Goal: Task Accomplishment & Management: Complete application form

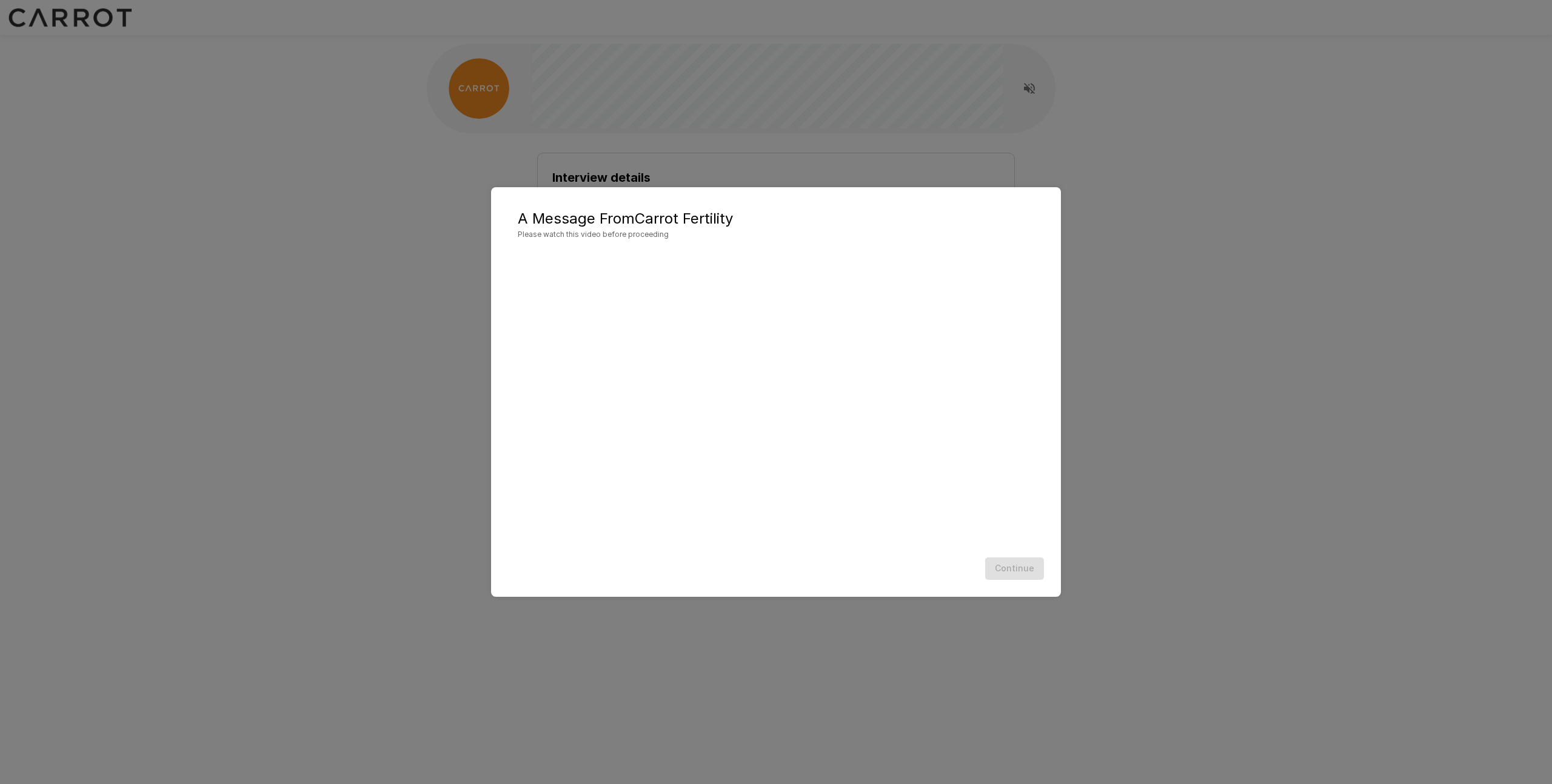
click at [1009, 572] on div "Continue" at bounding box center [776, 569] width 546 height 32
click at [1006, 572] on button "Continue" at bounding box center [1014, 569] width 59 height 23
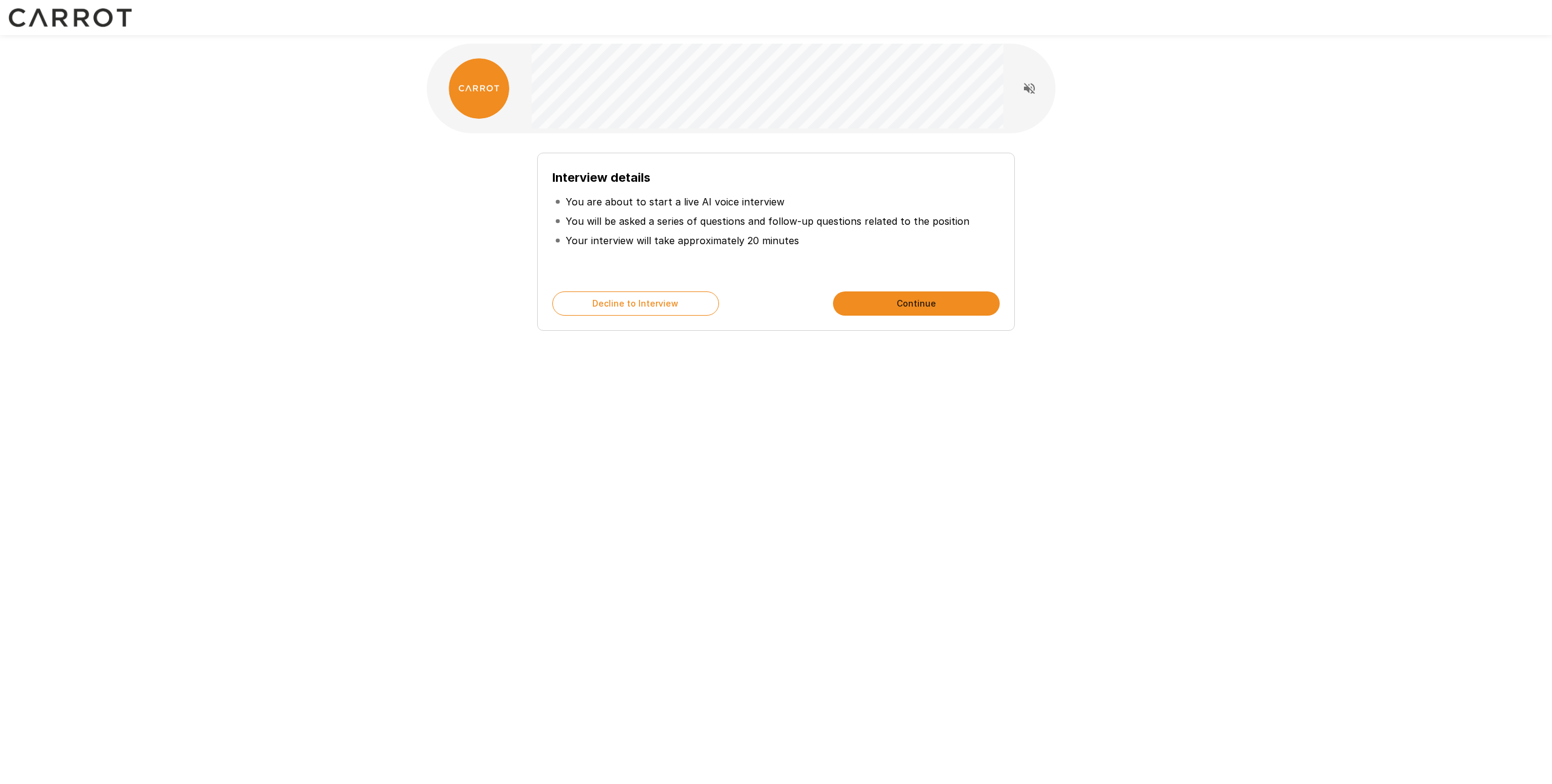
click at [863, 302] on button "Continue" at bounding box center [916, 304] width 167 height 24
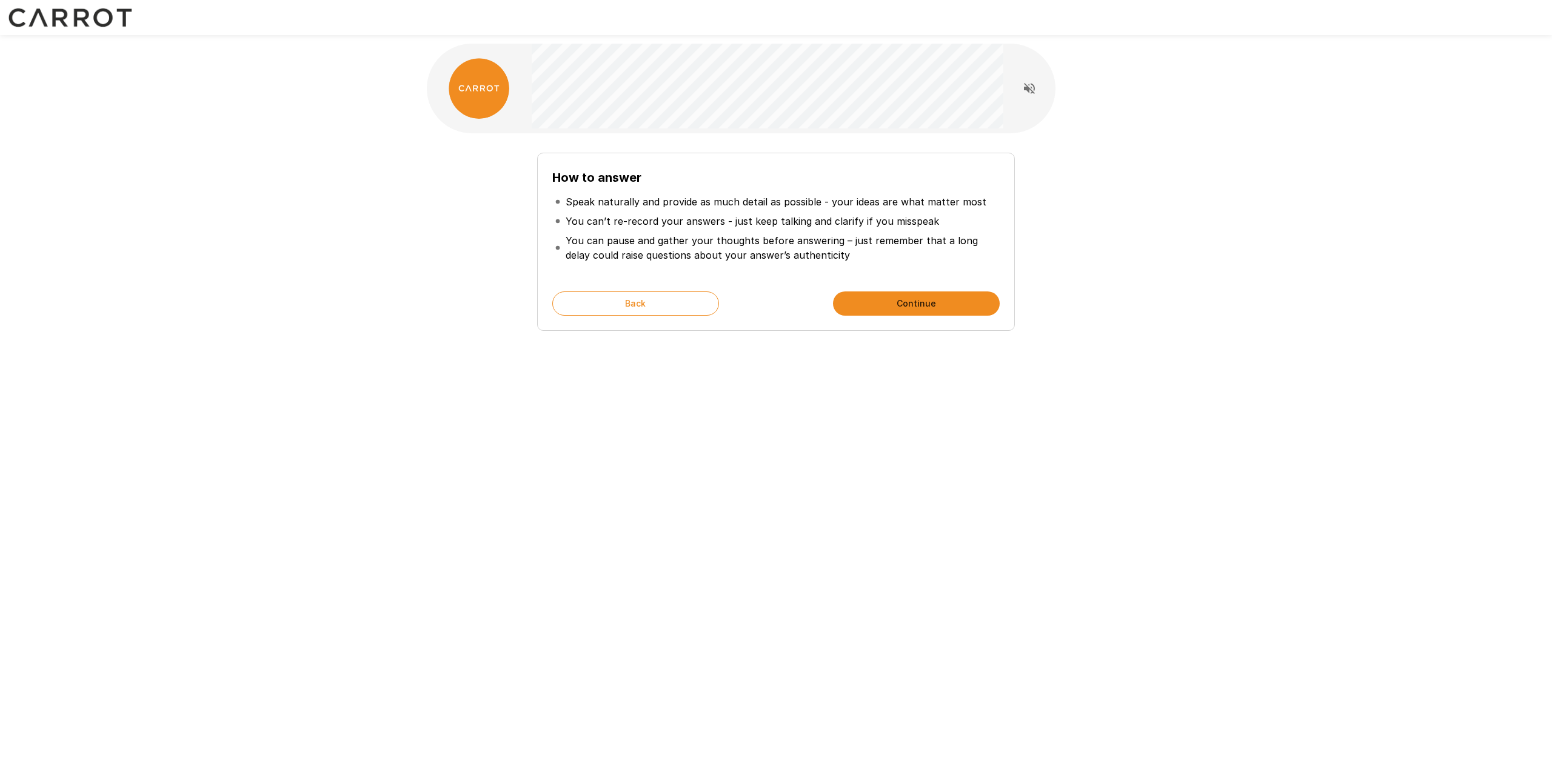
click at [892, 298] on button "Continue" at bounding box center [916, 304] width 167 height 24
click at [880, 299] on button "Start My Interview" at bounding box center [916, 304] width 167 height 24
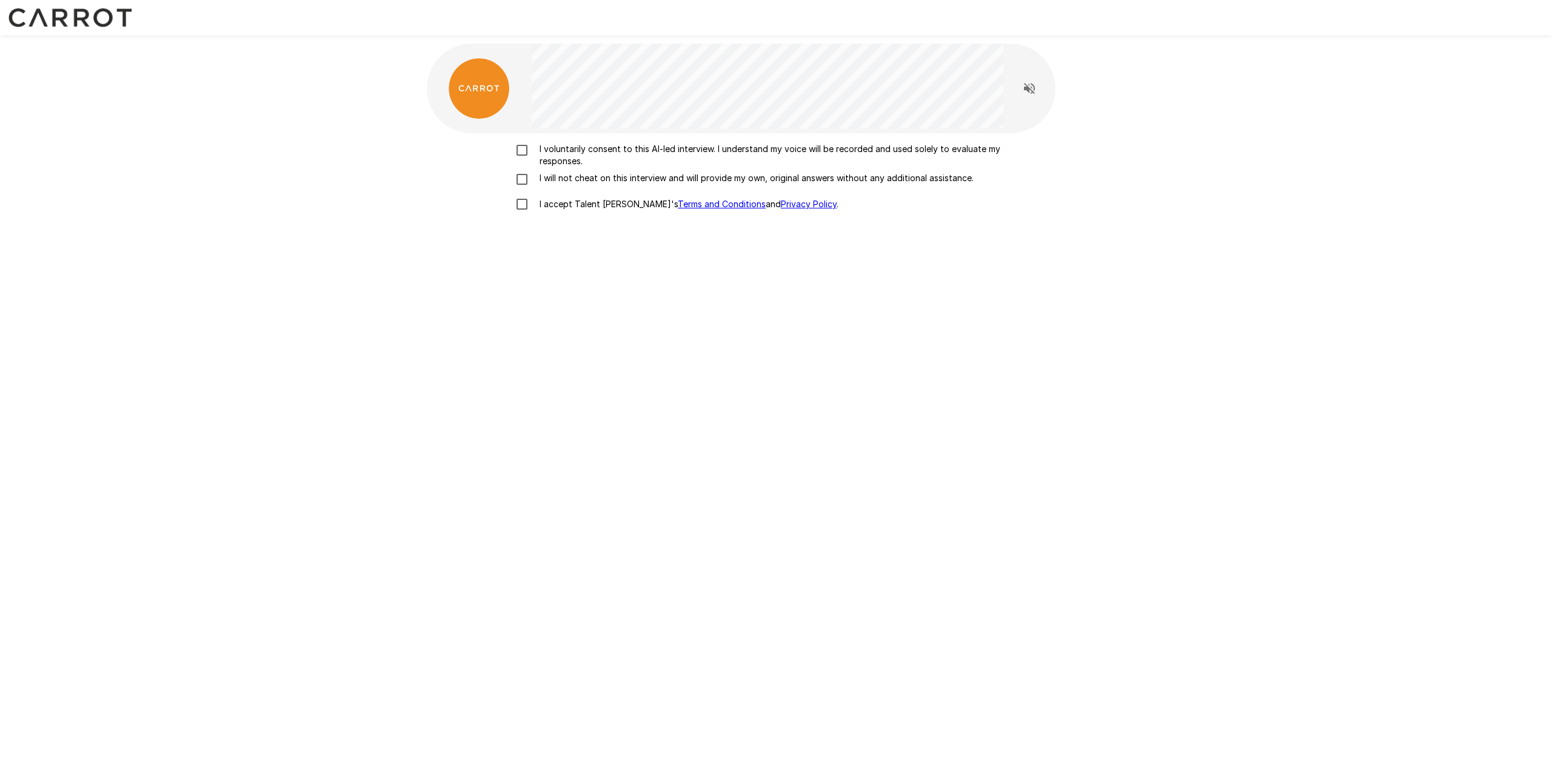
click at [594, 149] on p "I voluntarily consent to this AI-led interview. I understand my voice will be r…" at bounding box center [789, 155] width 508 height 24
click at [577, 176] on p "I will not cheat on this interview and will provide my own, original answers wi…" at bounding box center [754, 178] width 439 height 12
click at [574, 202] on p "I accept Talent Llama's Terms and Conditions and Privacy Policy ." at bounding box center [687, 204] width 304 height 12
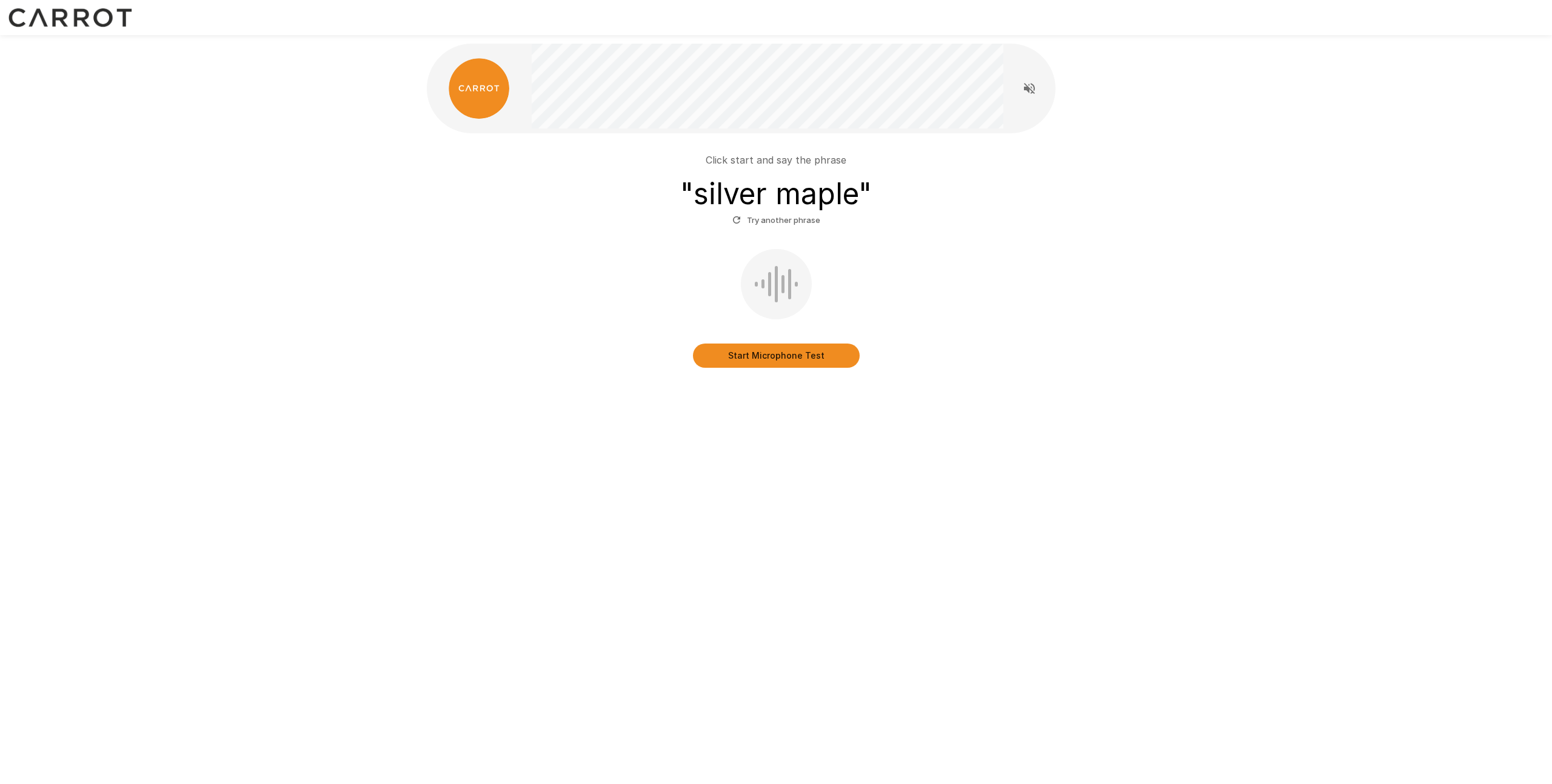
click at [779, 354] on button "Start Microphone Test" at bounding box center [776, 356] width 167 height 24
click at [805, 223] on button "Try another phrase" at bounding box center [776, 220] width 94 height 19
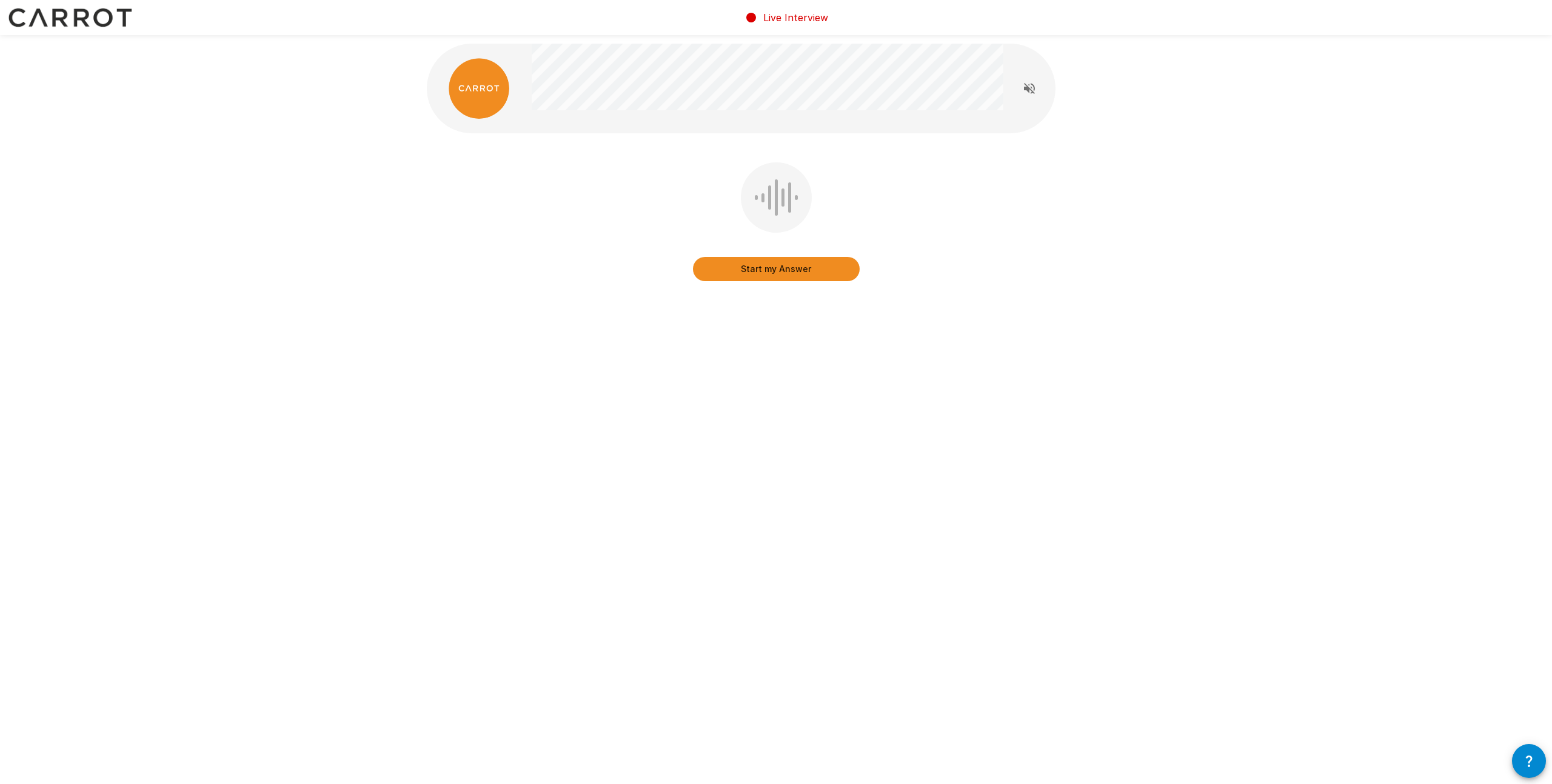
click at [768, 271] on button "Start my Answer" at bounding box center [776, 269] width 167 height 24
click at [809, 272] on button "Stop & Submit" at bounding box center [776, 269] width 167 height 24
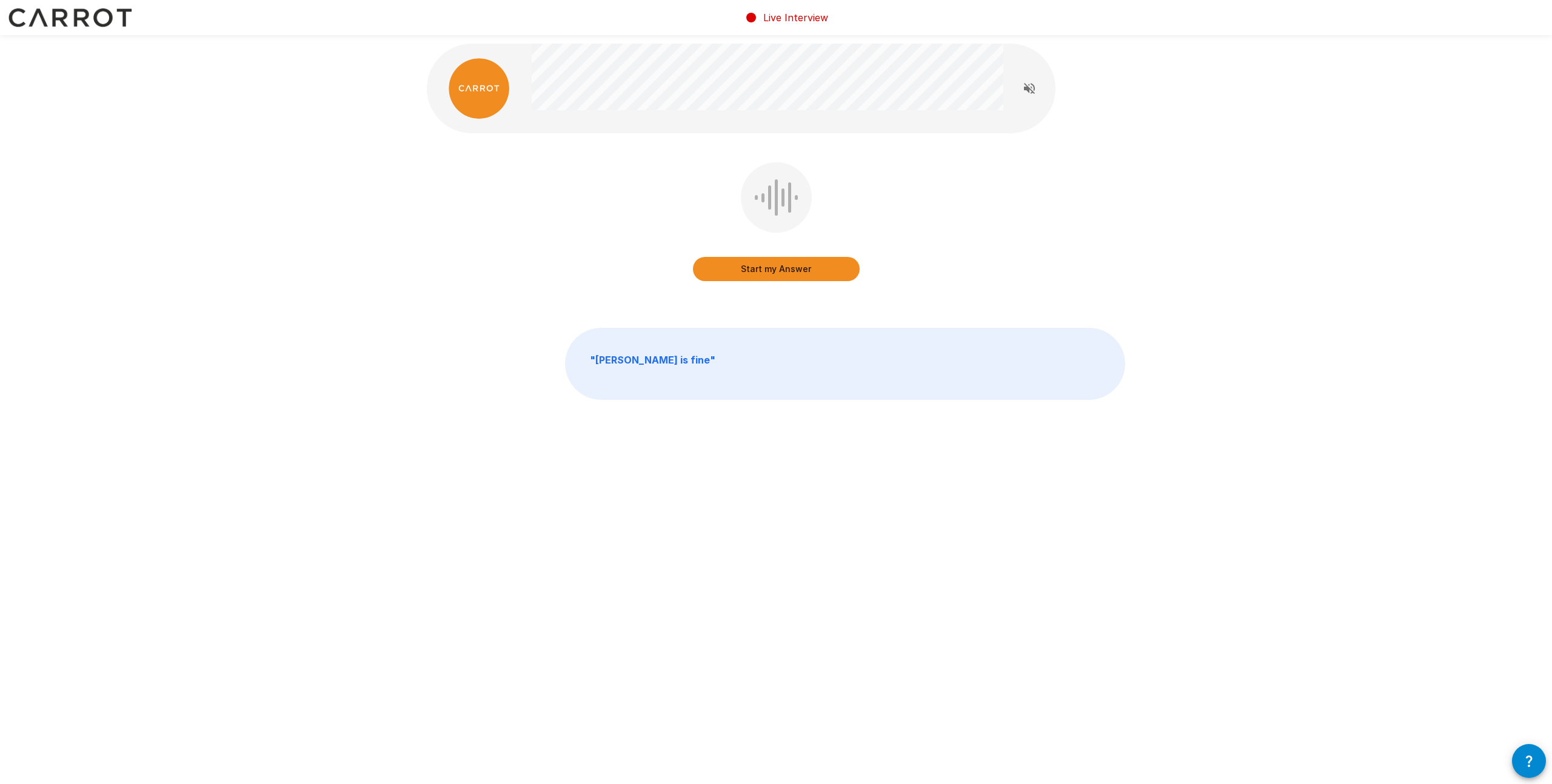
click at [789, 274] on button "Start my Answer" at bounding box center [776, 269] width 167 height 24
click at [766, 264] on button "Stop & Submit" at bounding box center [776, 269] width 167 height 24
click at [793, 272] on button "Start my Answer" at bounding box center [776, 269] width 167 height 24
click at [789, 272] on button "Stop & Submit" at bounding box center [776, 269] width 167 height 24
click at [835, 274] on button "Start my Answer" at bounding box center [776, 269] width 167 height 24
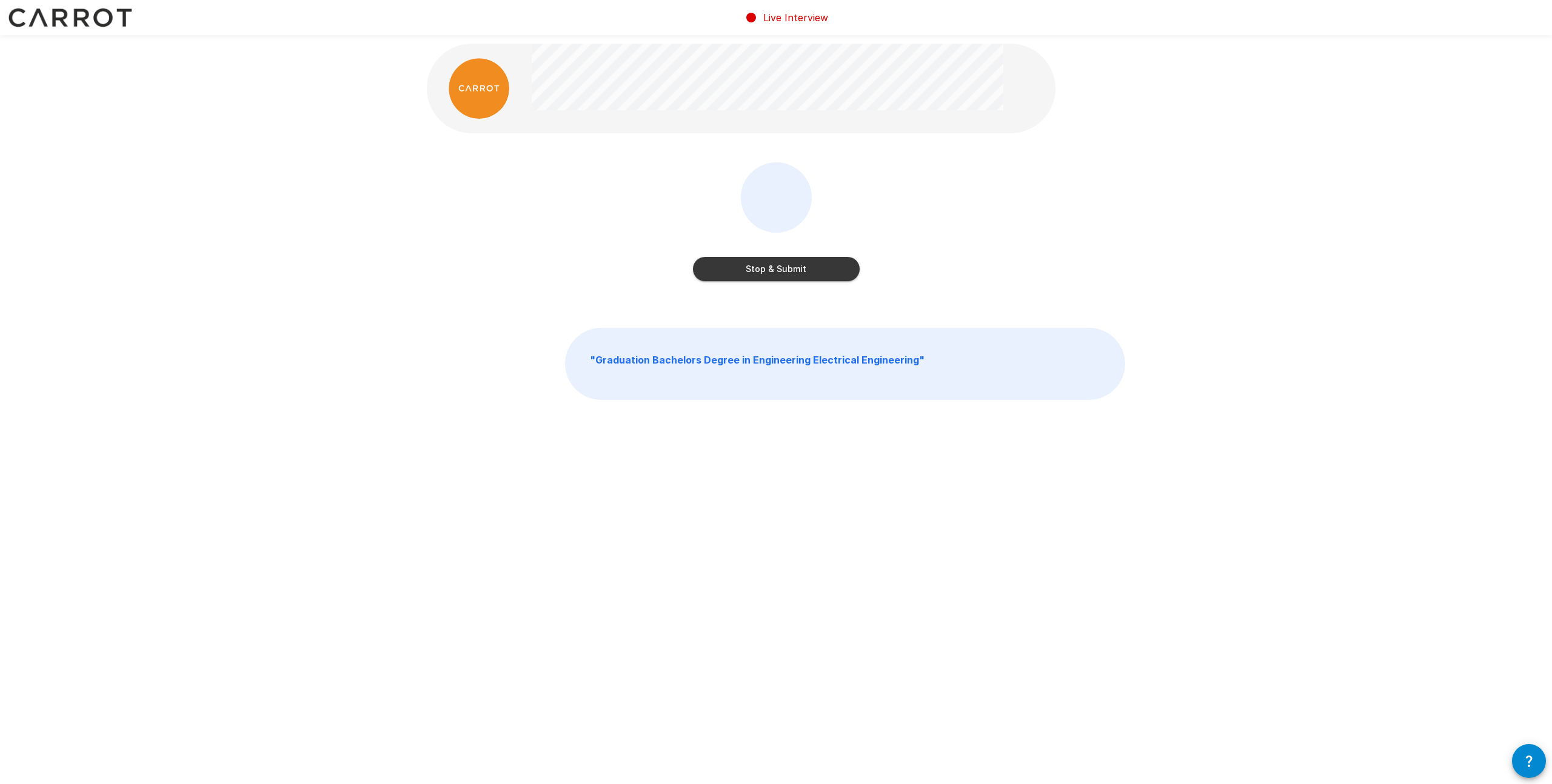
click at [831, 277] on button "Stop & Submit" at bounding box center [776, 269] width 167 height 24
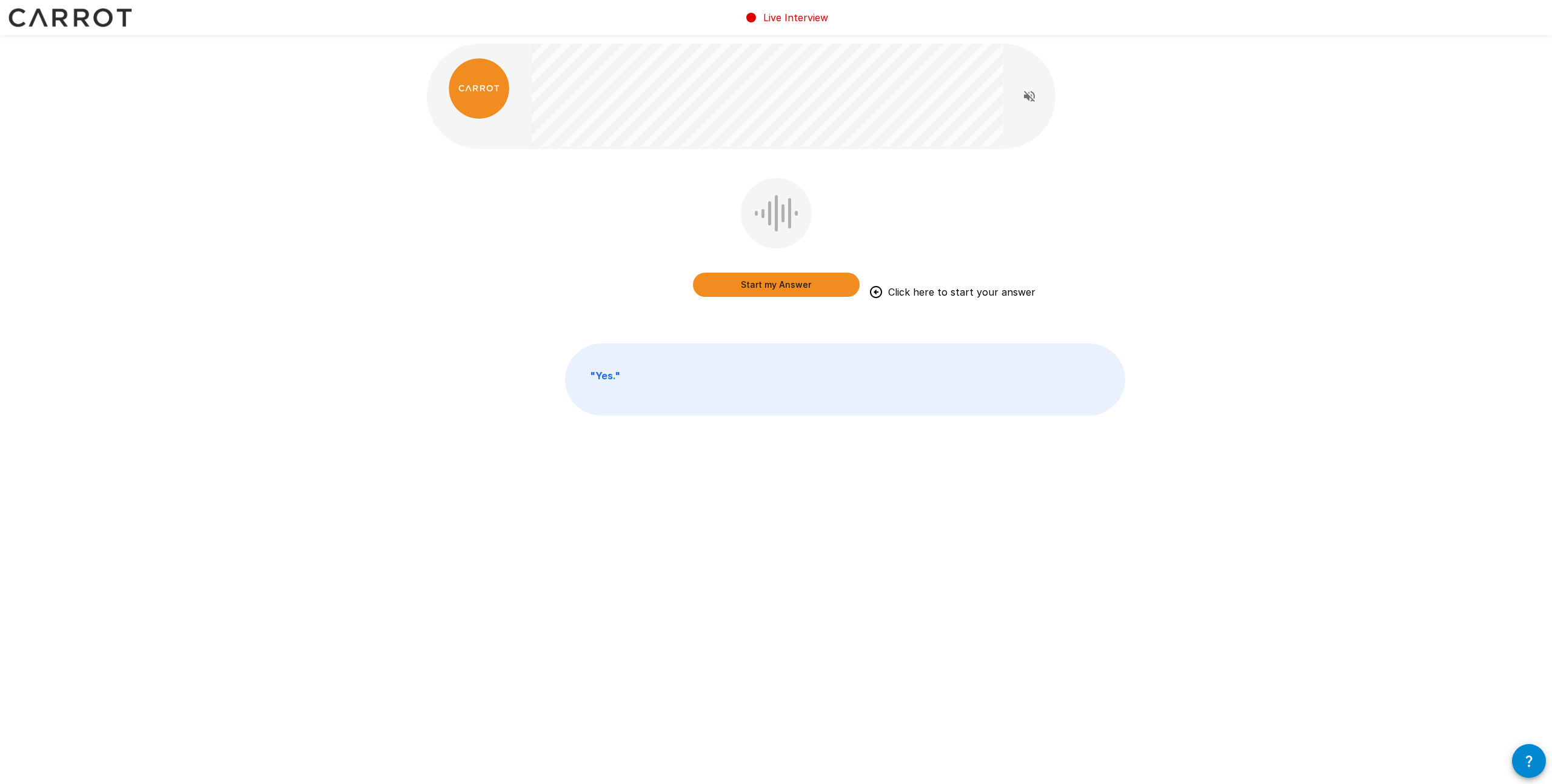
click at [843, 278] on button "Start my Answer" at bounding box center [776, 285] width 167 height 24
click at [821, 285] on button "Stop & Submit" at bounding box center [776, 285] width 167 height 24
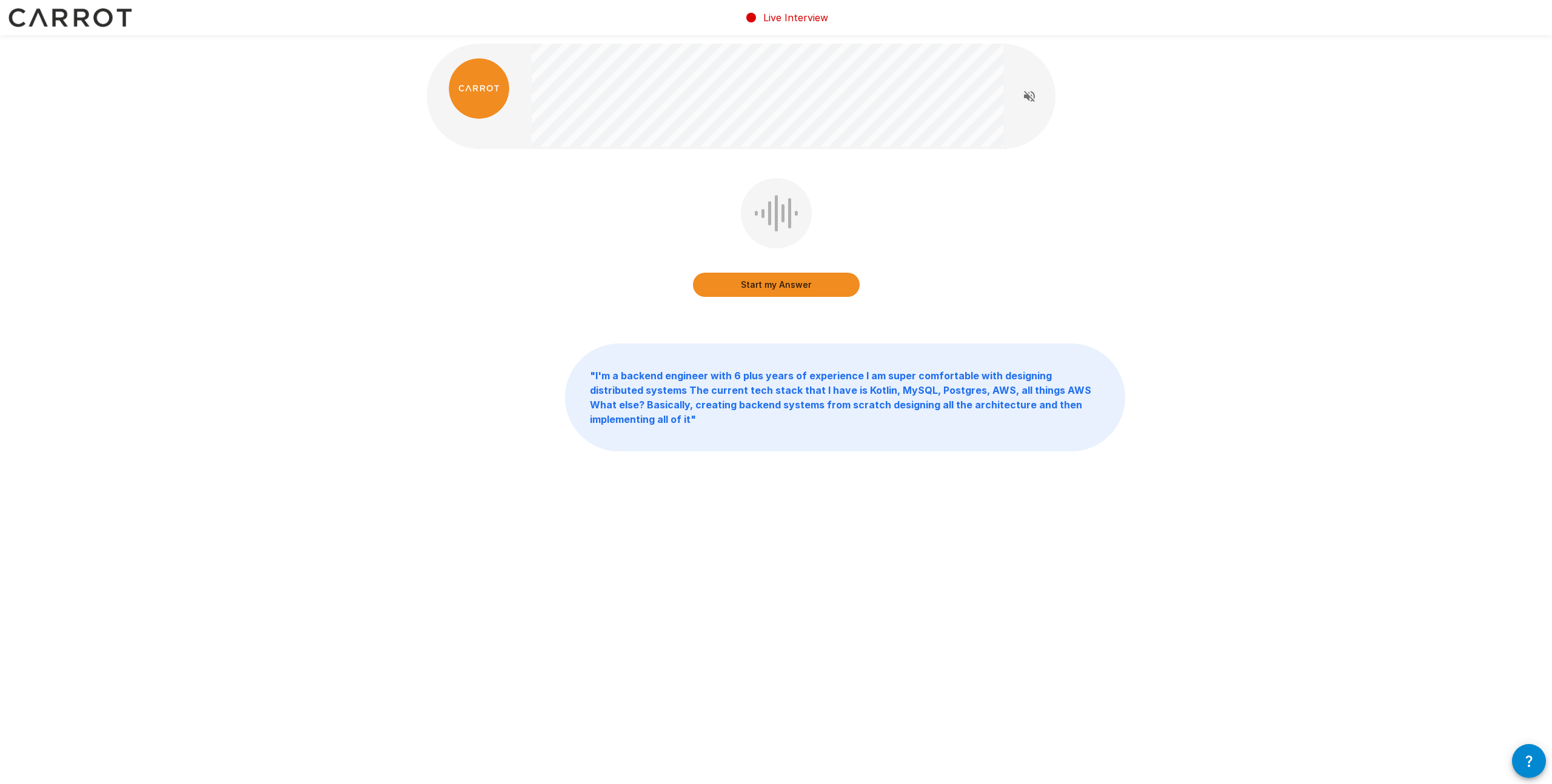
click at [821, 285] on button "Start my Answer" at bounding box center [776, 285] width 167 height 24
click at [821, 285] on button "Stop & Submit" at bounding box center [776, 285] width 167 height 24
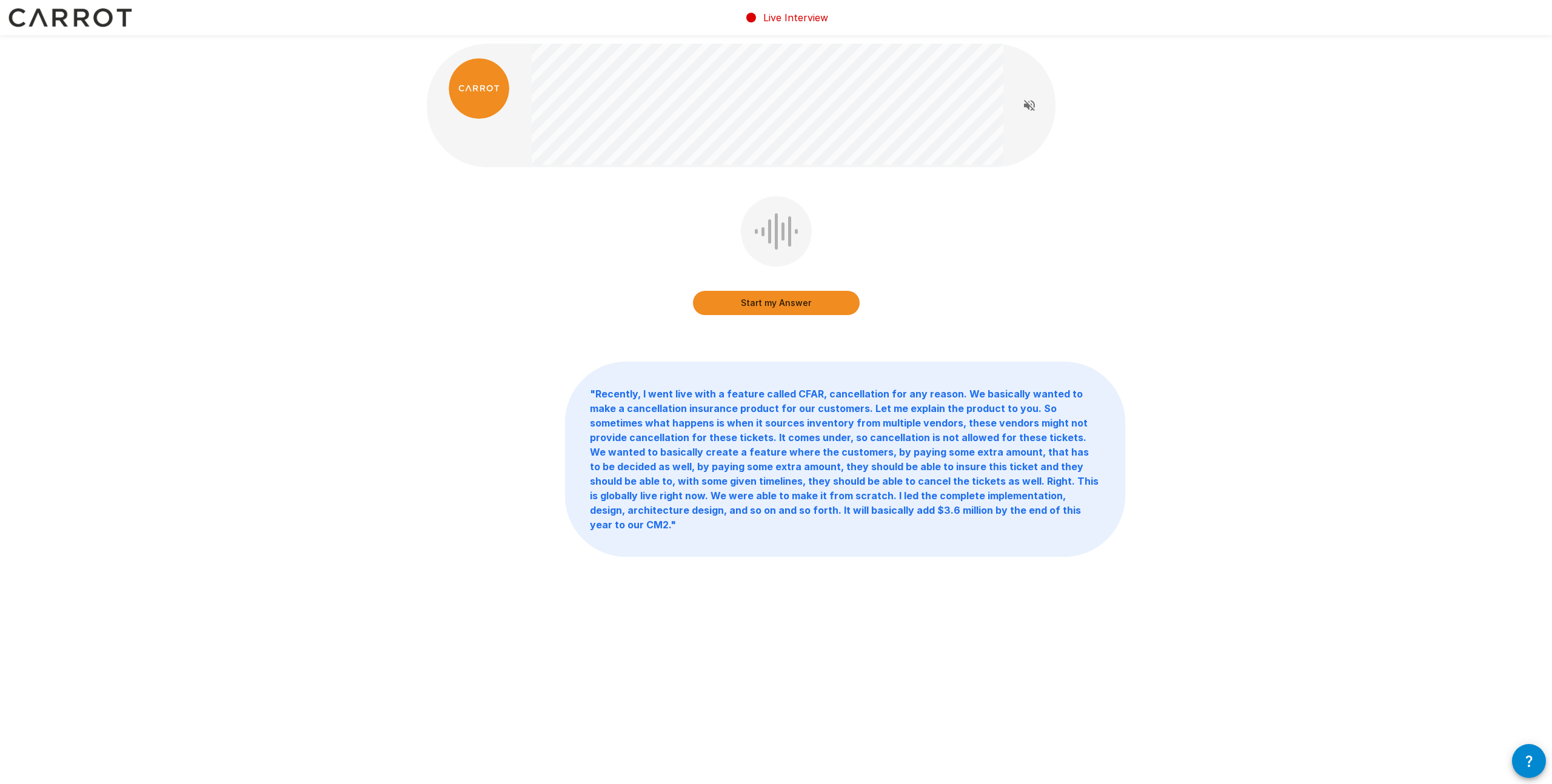
click at [814, 301] on button "Start my Answer" at bounding box center [776, 303] width 167 height 24
click at [828, 303] on button "Stop & Submit" at bounding box center [776, 303] width 167 height 24
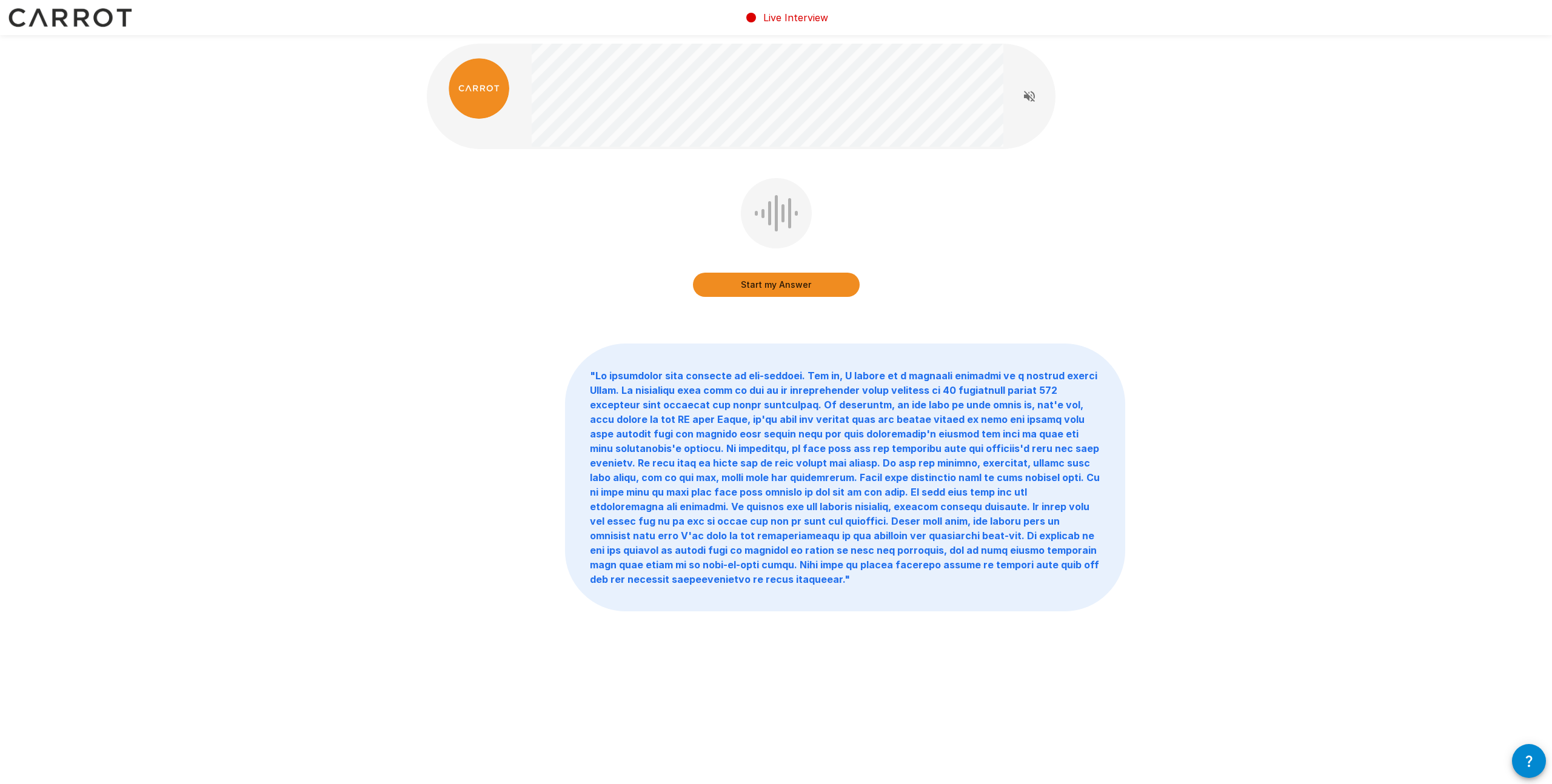
click at [814, 276] on button "Start my Answer" at bounding box center [776, 285] width 167 height 24
click at [832, 283] on button "Stop & Submit" at bounding box center [776, 285] width 167 height 24
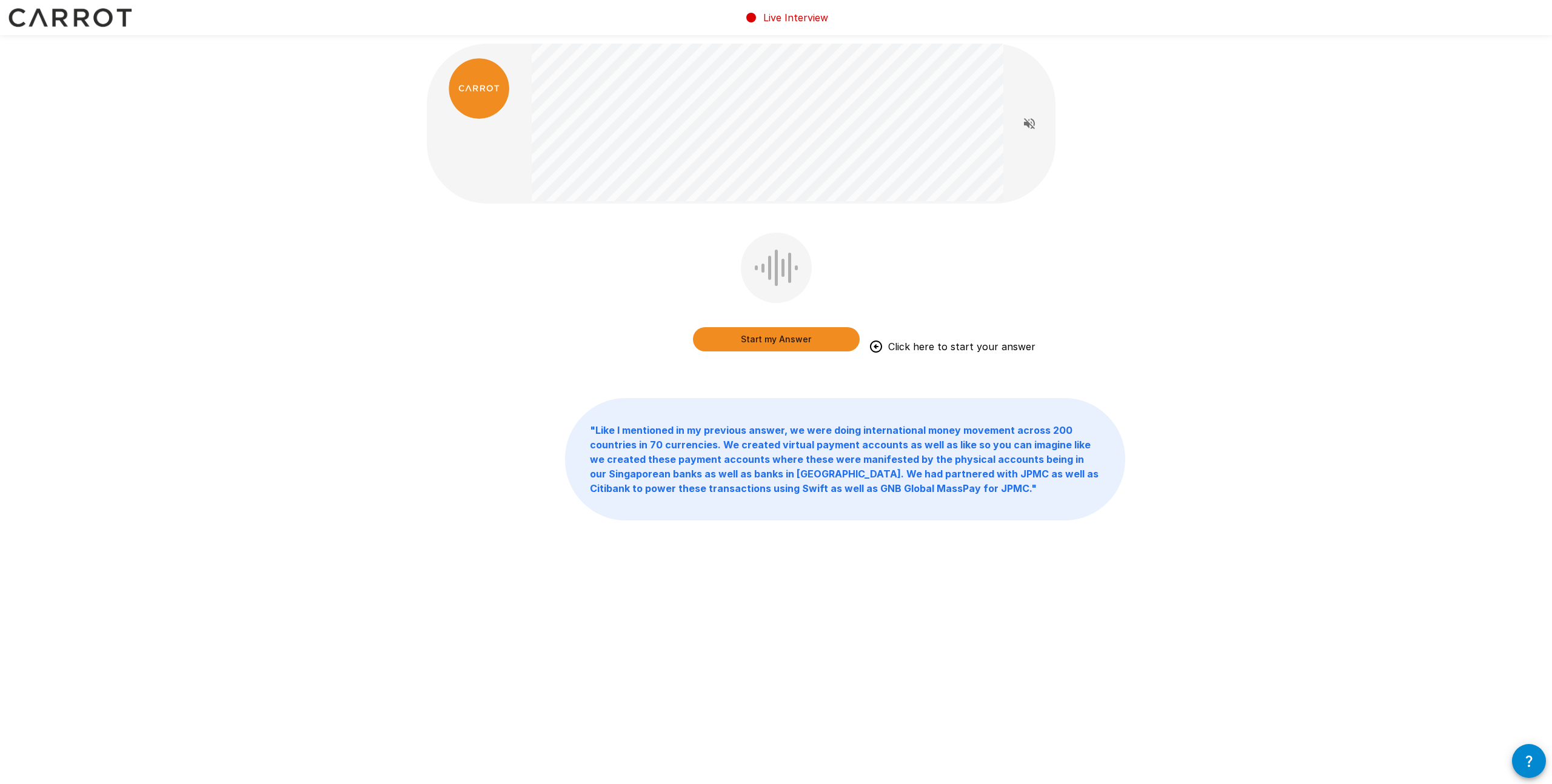
click at [768, 329] on button "Start my Answer" at bounding box center [776, 339] width 167 height 24
click at [807, 330] on button "Stop & Submit" at bounding box center [776, 339] width 167 height 24
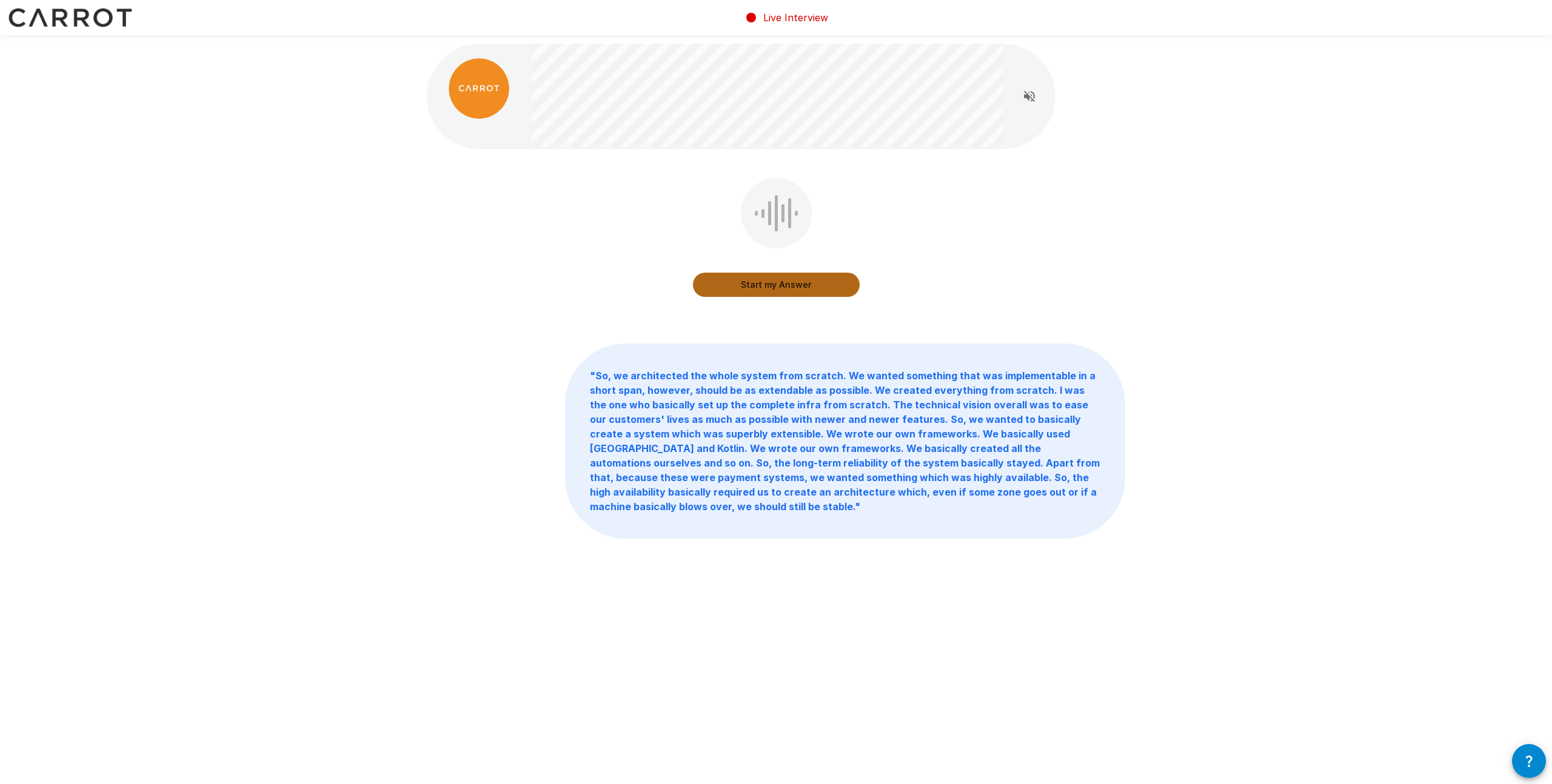
click at [797, 287] on button "Start my Answer" at bounding box center [776, 285] width 167 height 24
click at [812, 280] on button "Stop & Submit" at bounding box center [776, 285] width 167 height 24
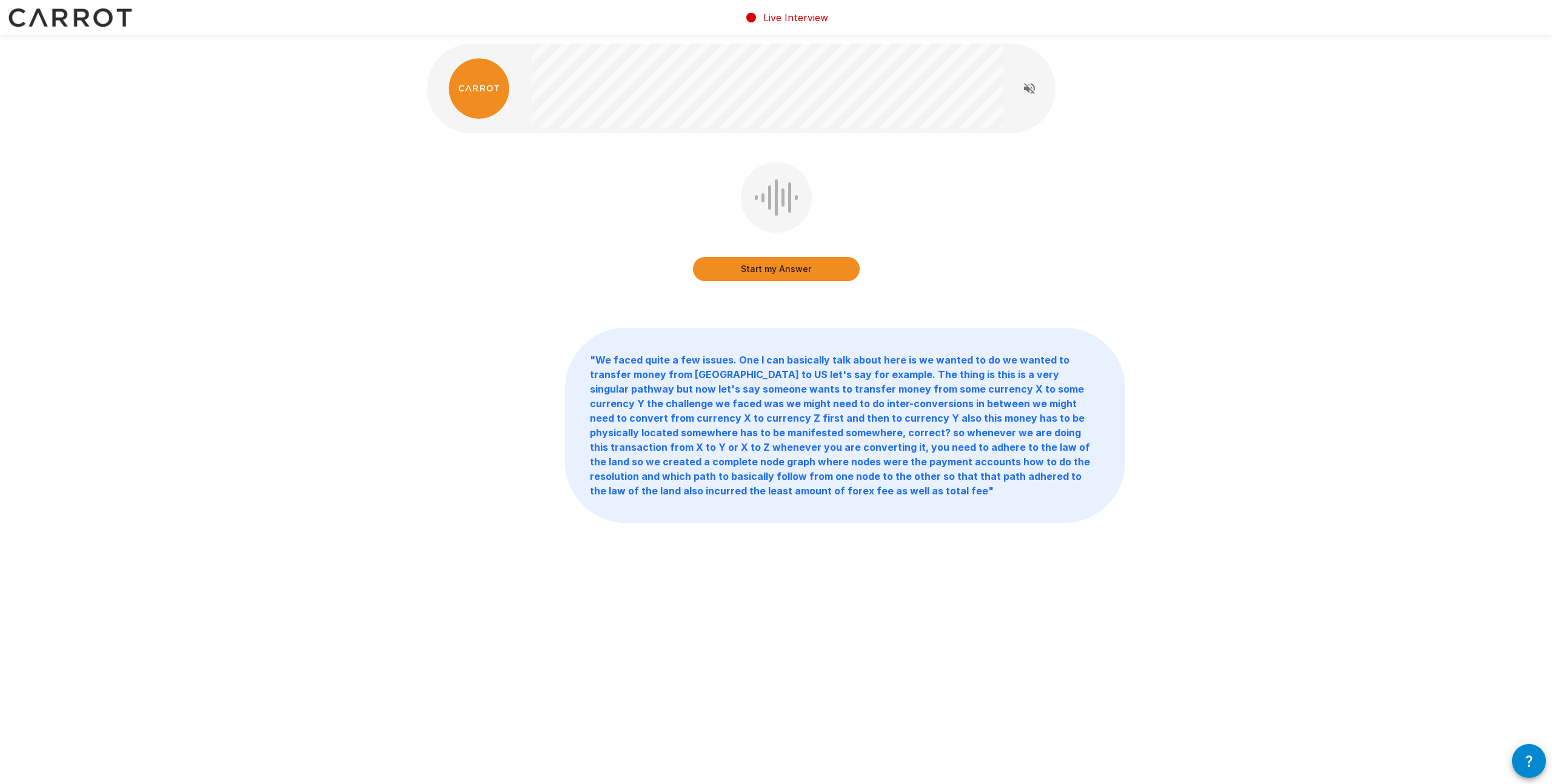
click at [780, 267] on button "Start my Answer" at bounding box center [776, 269] width 167 height 24
click at [818, 278] on button "Stop & Submit" at bounding box center [776, 269] width 167 height 24
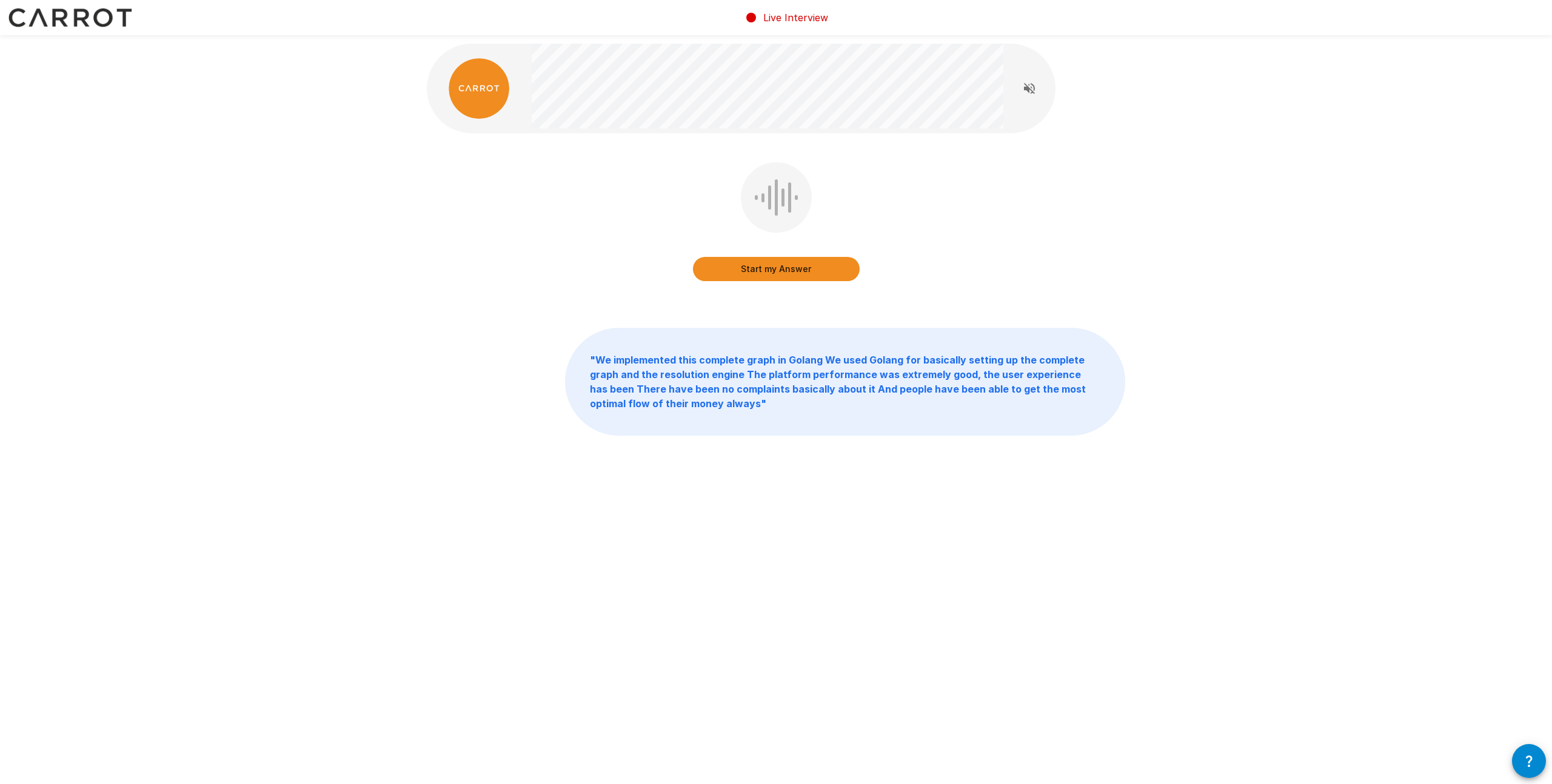
click at [819, 265] on button "Start my Answer" at bounding box center [776, 269] width 167 height 24
click at [819, 271] on button "Stop & Submit" at bounding box center [776, 269] width 167 height 24
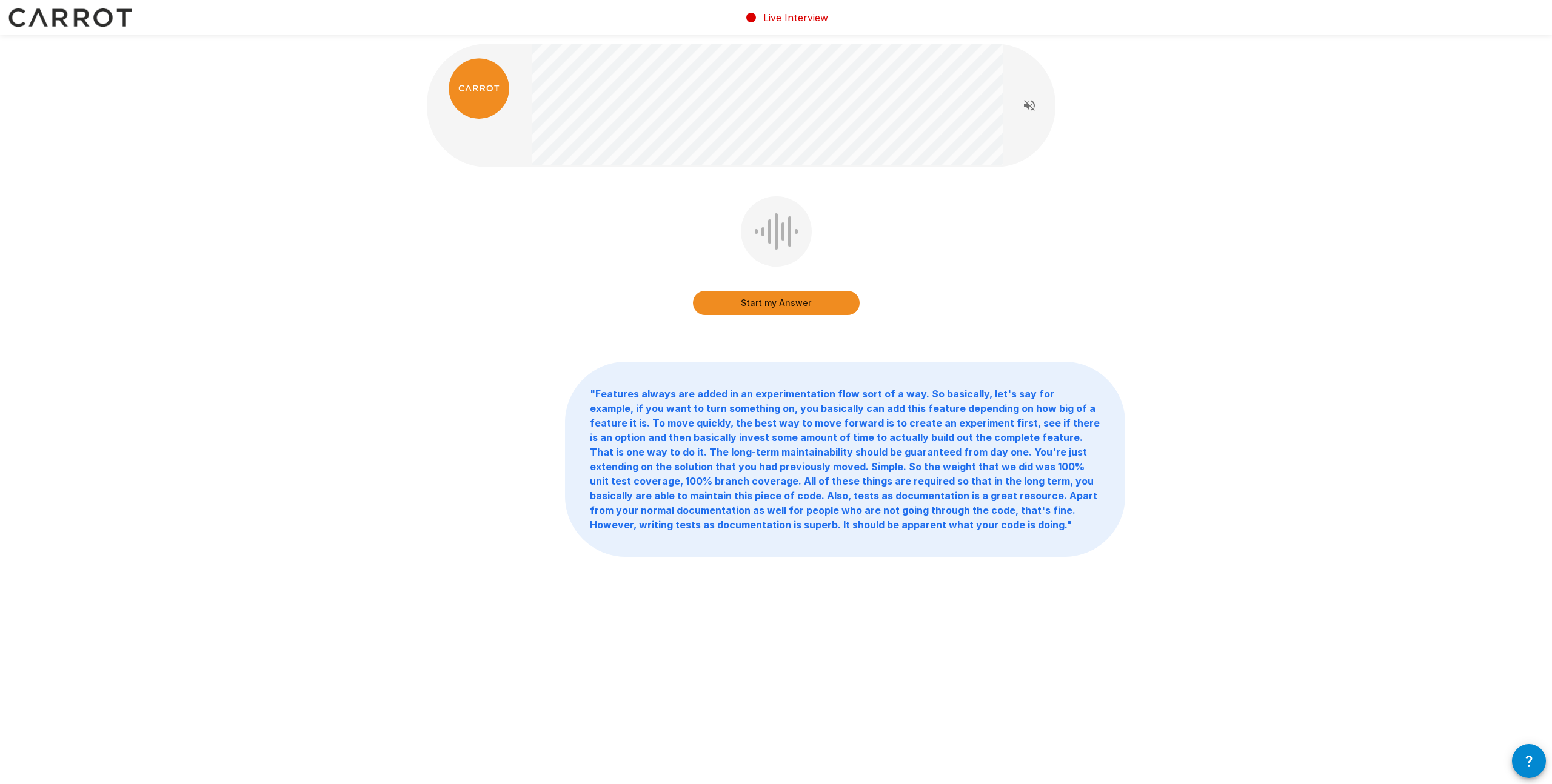
click at [812, 302] on button "Start my Answer" at bounding box center [776, 303] width 167 height 24
click at [806, 304] on button "Stop & Submit" at bounding box center [776, 303] width 167 height 24
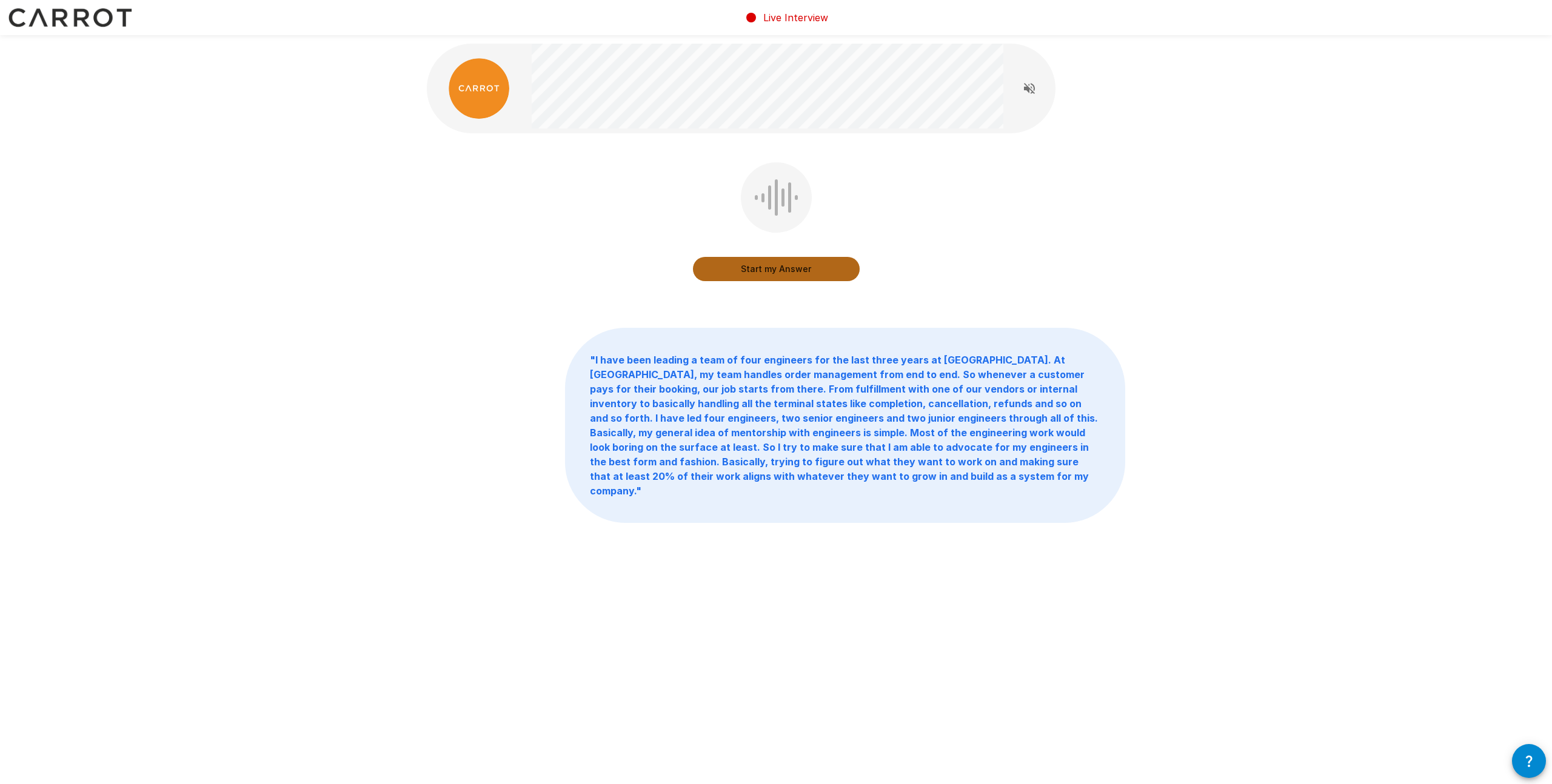
click at [814, 270] on button "Start my Answer" at bounding box center [776, 269] width 167 height 24
click at [838, 265] on button "Stop & Submit" at bounding box center [776, 269] width 167 height 24
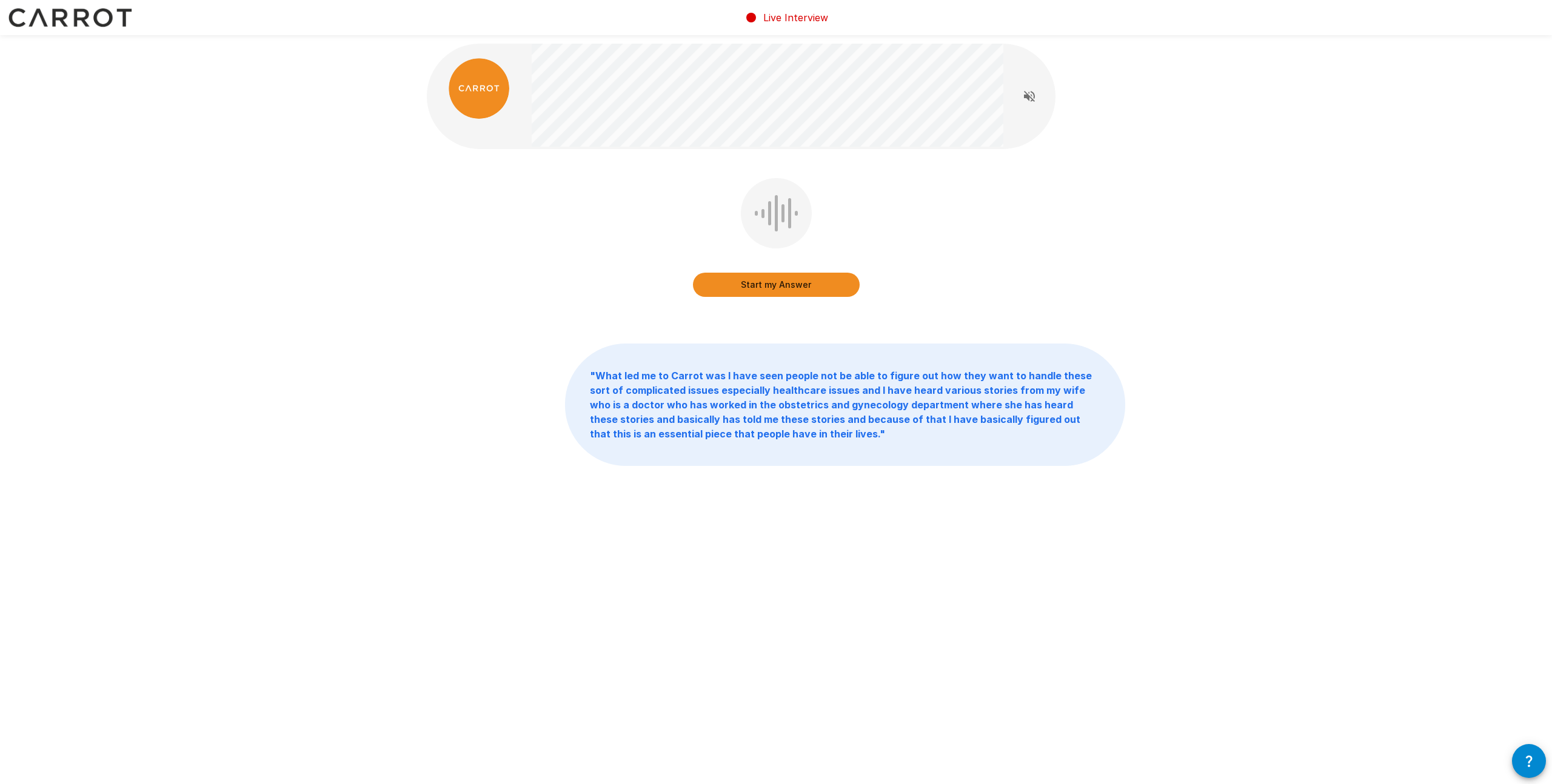
click at [831, 282] on button "Start my Answer" at bounding box center [776, 285] width 167 height 24
click at [829, 279] on button "Stop & Submit" at bounding box center [776, 285] width 167 height 24
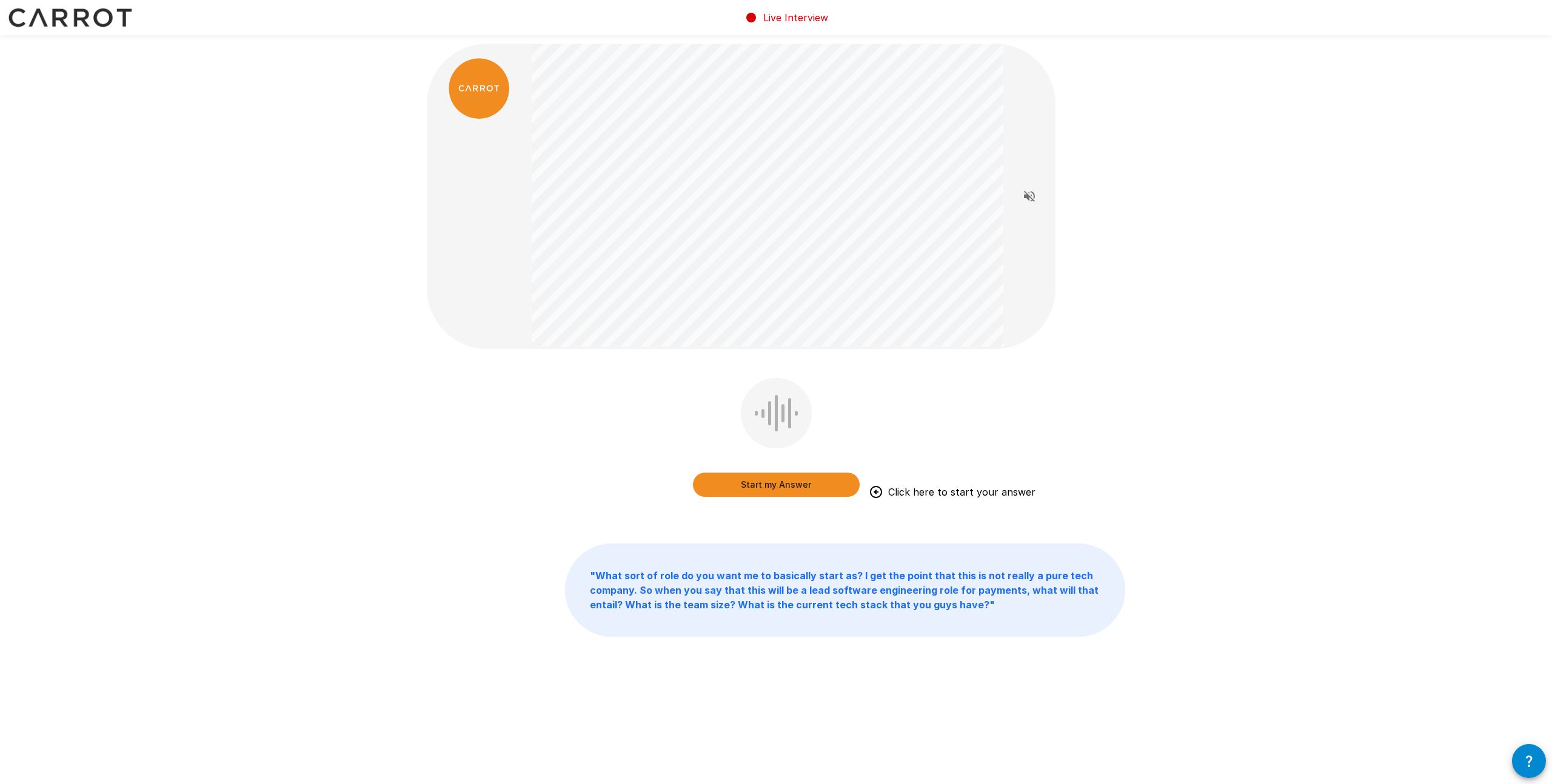
click at [763, 478] on button "Start my Answer" at bounding box center [776, 485] width 167 height 24
click at [843, 483] on button "Stop & Submit" at bounding box center [776, 485] width 167 height 24
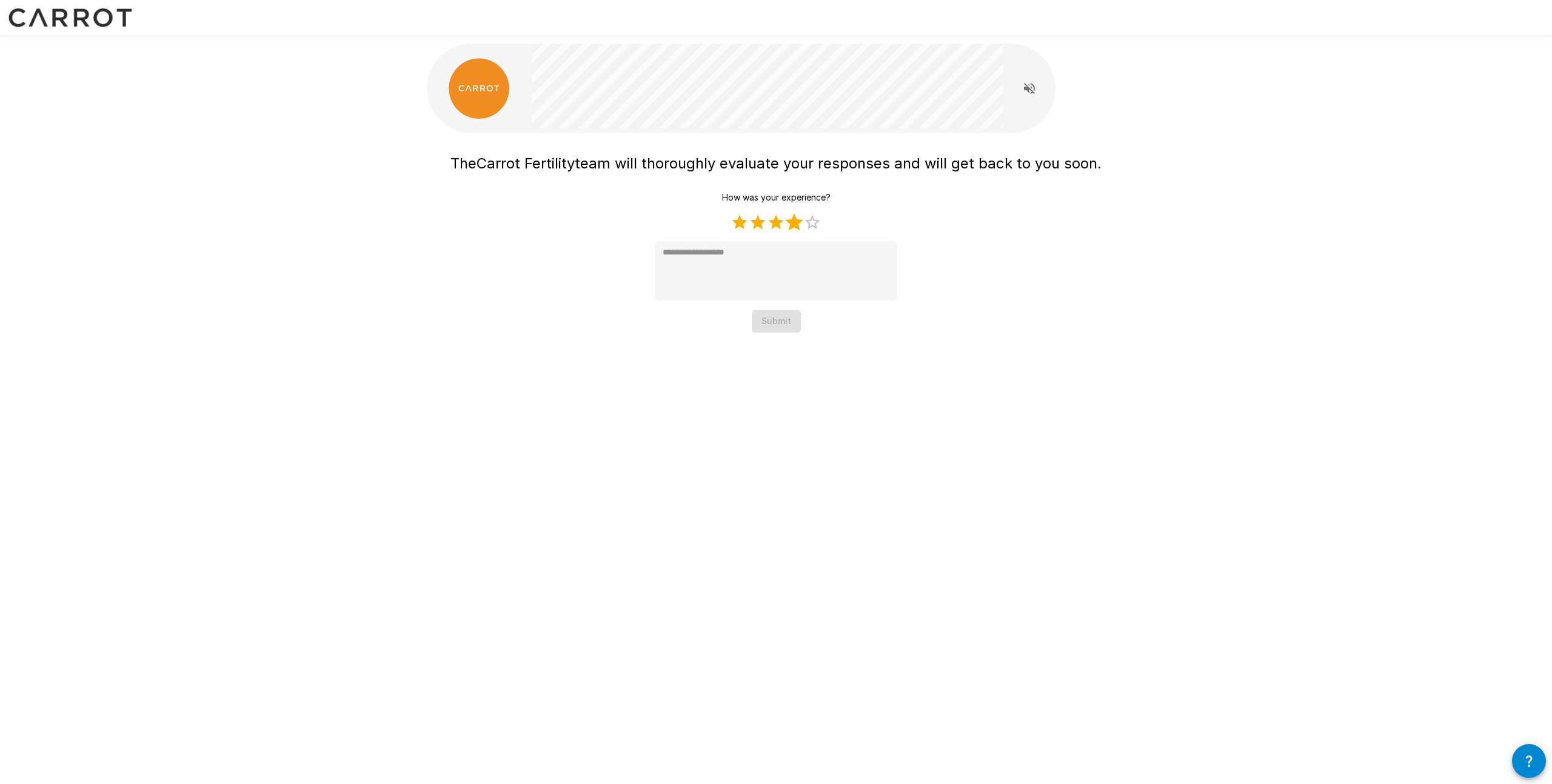
click at [791, 224] on label "4 Stars" at bounding box center [794, 222] width 18 height 18
type textarea "*"
click at [783, 321] on button "Submit" at bounding box center [776, 322] width 49 height 23
